Goal: Register for event/course

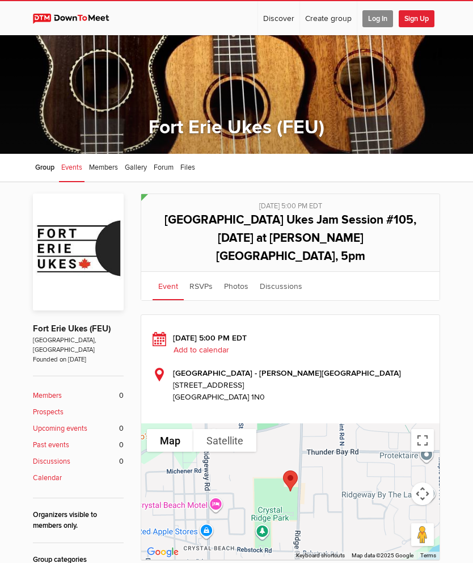
click at [376, 15] on span "Log In" at bounding box center [378, 18] width 31 height 17
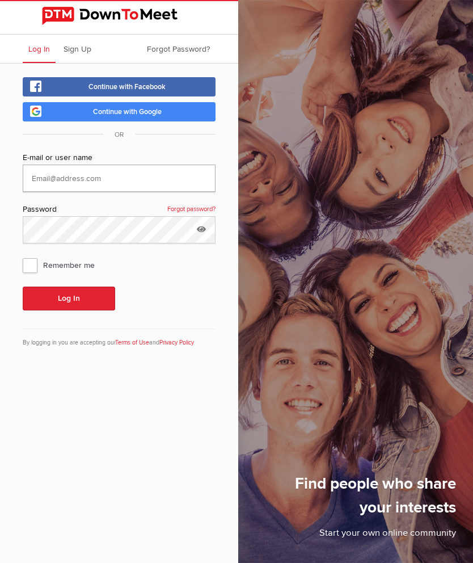
click at [88, 182] on input "text" at bounding box center [119, 178] width 193 height 27
type input "[EMAIL_ADDRESS][DOMAIN_NAME]"
click at [32, 270] on span "Remember me" at bounding box center [64, 265] width 83 height 20
click at [23, 255] on input "Remember me" at bounding box center [22, 254] width 1 height 1
checkbox input "true"
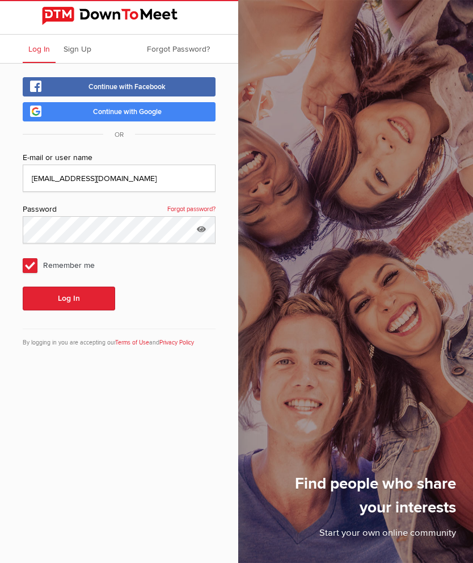
click at [73, 303] on button "Log In" at bounding box center [69, 299] width 92 height 24
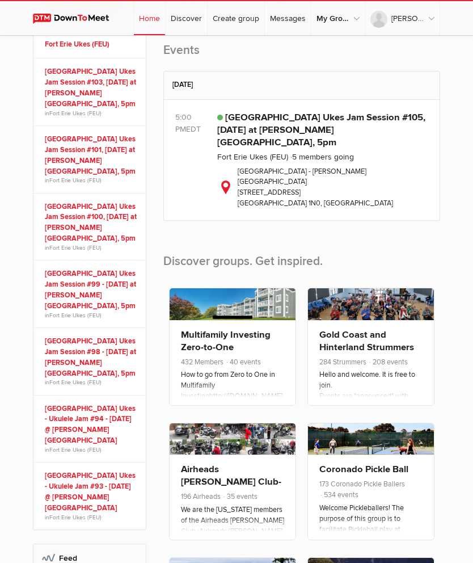
scroll to position [351, 0]
click at [279, 148] on link "[GEOGRAPHIC_DATA] Ukes Jam Session #105, [DATE] at [PERSON_NAME][GEOGRAPHIC_DAT…" at bounding box center [321, 130] width 208 height 36
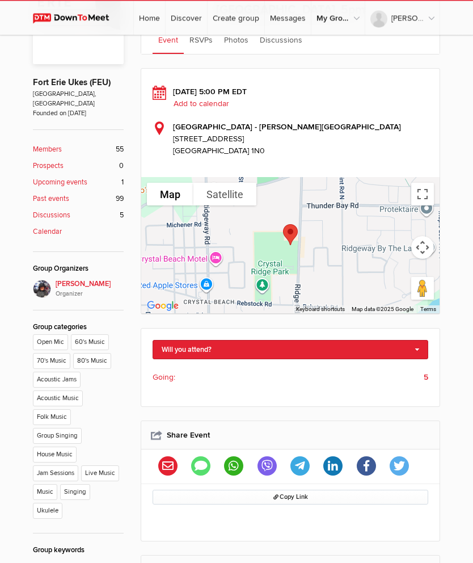
scroll to position [246, 0]
click at [416, 340] on link "Will you attend?" at bounding box center [291, 349] width 276 height 19
click at [186, 360] on link "I'm going" at bounding box center [290, 368] width 275 height 17
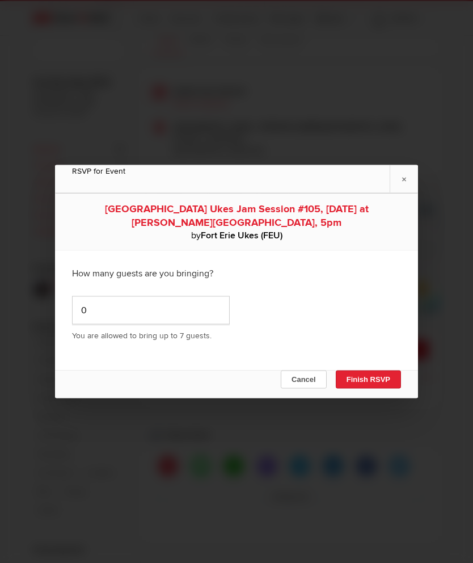
click at [372, 389] on button "Finish RSVP" at bounding box center [368, 380] width 65 height 18
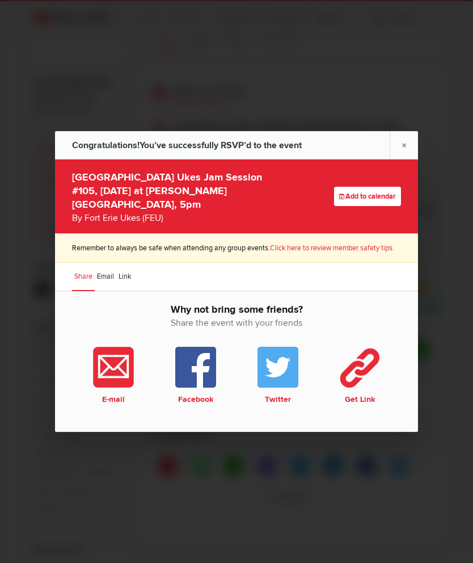
click at [419, 173] on div at bounding box center [236, 281] width 473 height 563
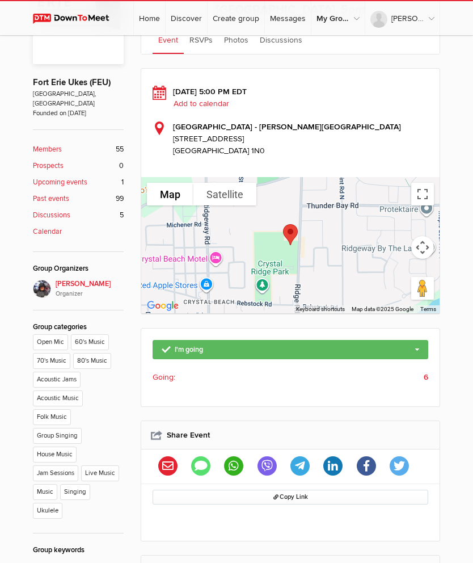
click at [432, 353] on div "I'm going Change guest count Not going Going: 6" at bounding box center [290, 368] width 298 height 78
type input "[URL][DOMAIN_NAME]"
click at [427, 371] on b "6" at bounding box center [426, 377] width 5 height 12
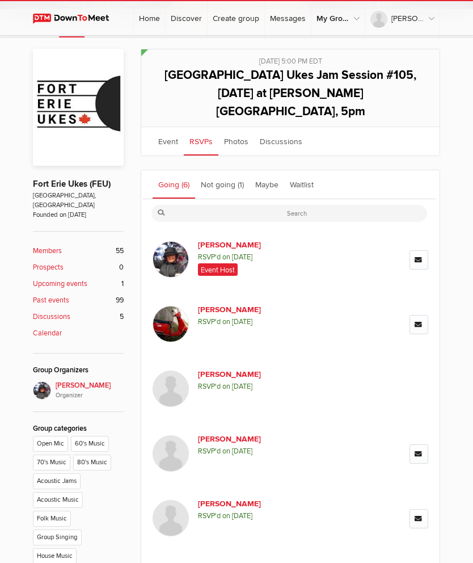
scroll to position [144, 0]
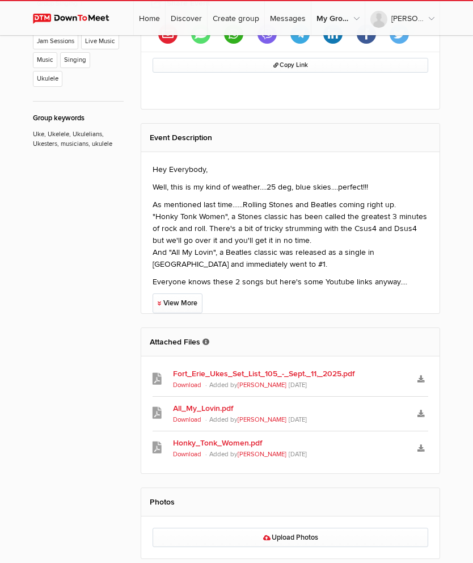
scroll to position [697, 0]
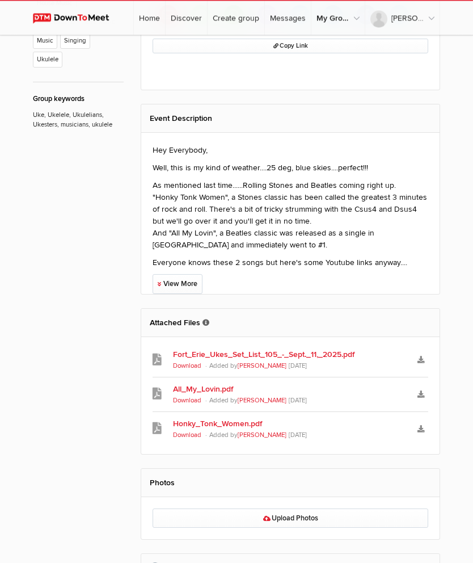
click at [209, 384] on link "All_My_Lovin.pdf" at bounding box center [290, 390] width 234 height 12
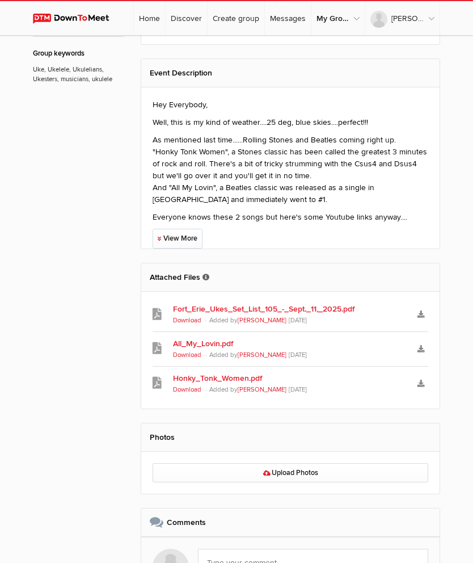
click at [228, 372] on link "Honky_Tonk_Women.pdf" at bounding box center [290, 378] width 234 height 12
